Goal: Find specific page/section: Locate a particular part of the current website

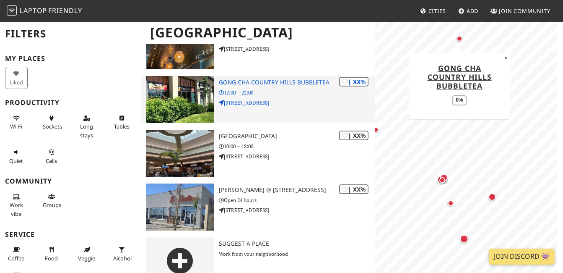
scroll to position [426, 0]
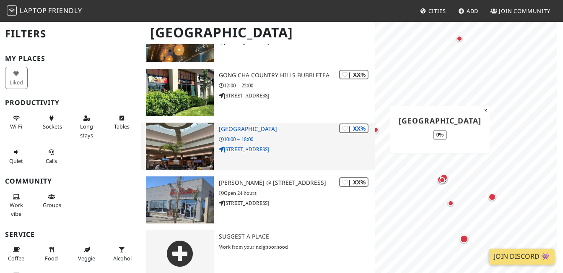
click at [228, 125] on h3 "[GEOGRAPHIC_DATA]" at bounding box center [297, 128] width 156 height 7
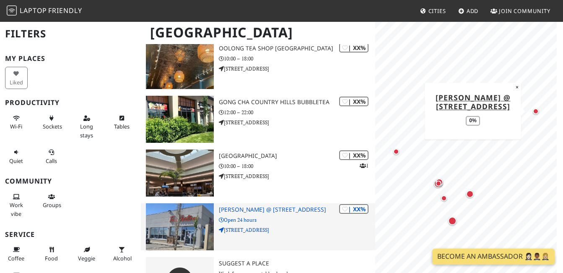
scroll to position [384, 0]
